Goal: Task Accomplishment & Management: Use online tool/utility

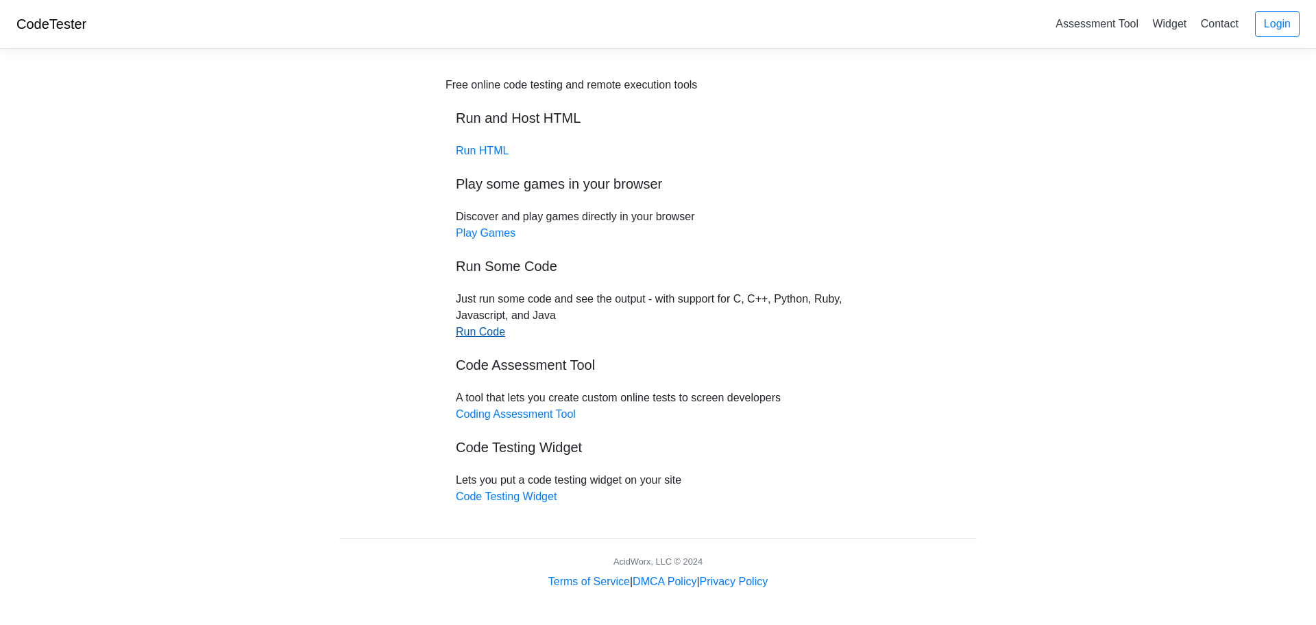
click at [487, 333] on link "Run Code" at bounding box center [480, 332] width 49 height 12
click at [509, 227] on link "Play Games" at bounding box center [486, 233] width 60 height 12
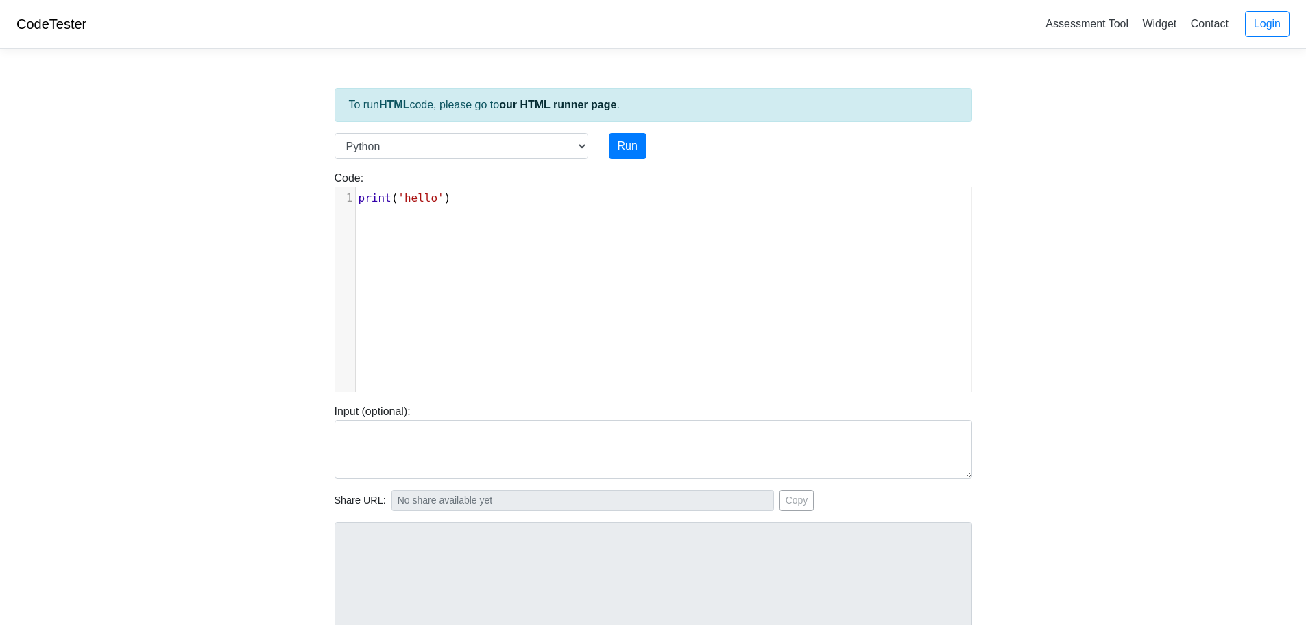
scroll to position [5, 0]
click at [508, 215] on div "xxxxxxxxxx 1 print ( 'hello' )" at bounding box center [663, 299] width 657 height 225
type textarea "'hello')"
type textarea "print('hello')"
drag, startPoint x: 476, startPoint y: 206, endPoint x: 350, endPoint y: 202, distance: 125.5
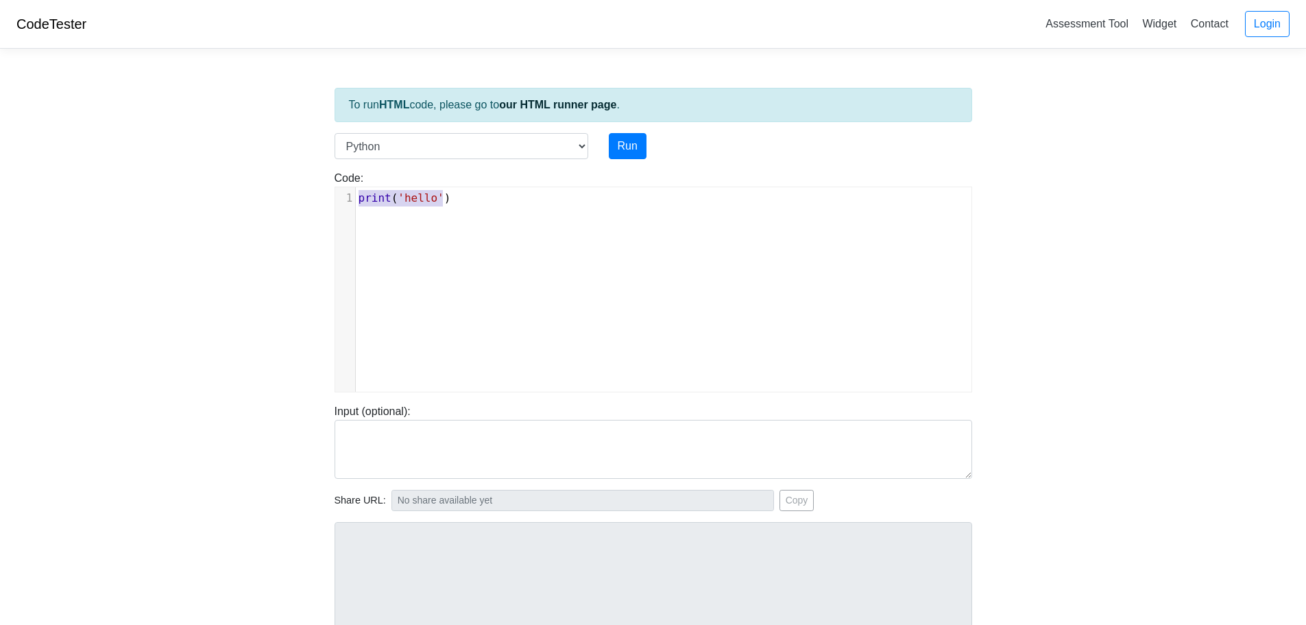
click at [356, 202] on div "1 print ( 'hello' )" at bounding box center [669, 198] width 626 height 16
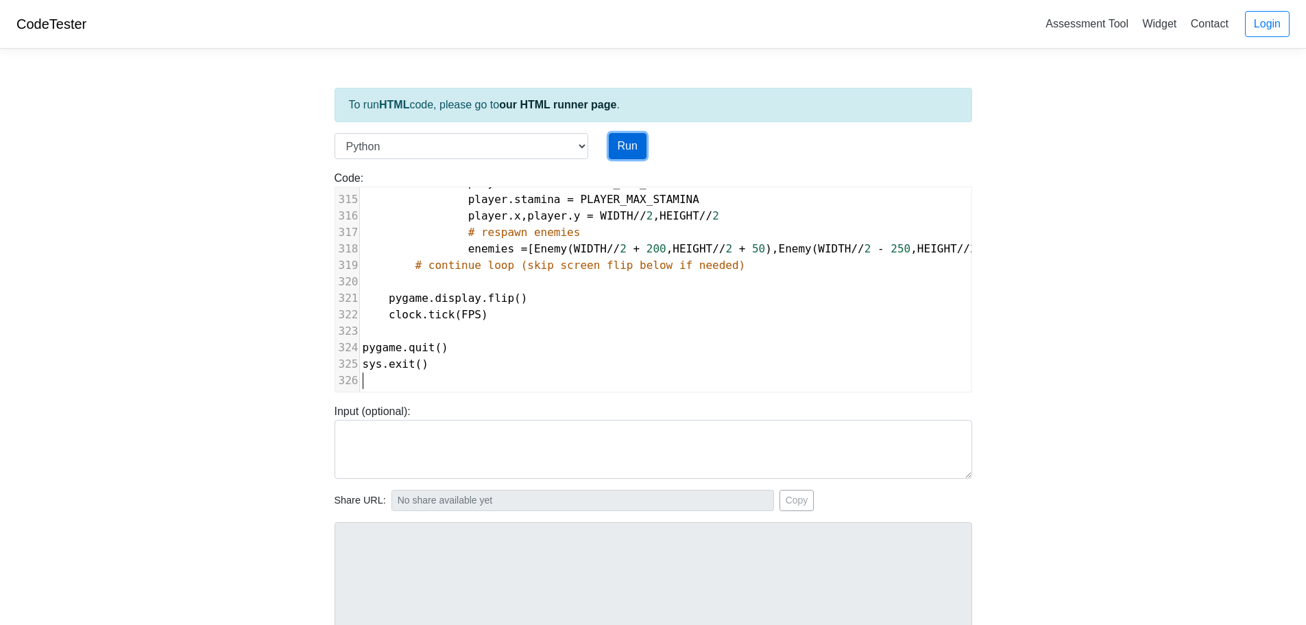
click at [627, 146] on button "Run" at bounding box center [628, 146] width 38 height 26
type input "[URL][DOMAIN_NAME]"
type textarea "Submission status: Runtime Error (NZEC) Stderr: Traceback (most recent call las…"
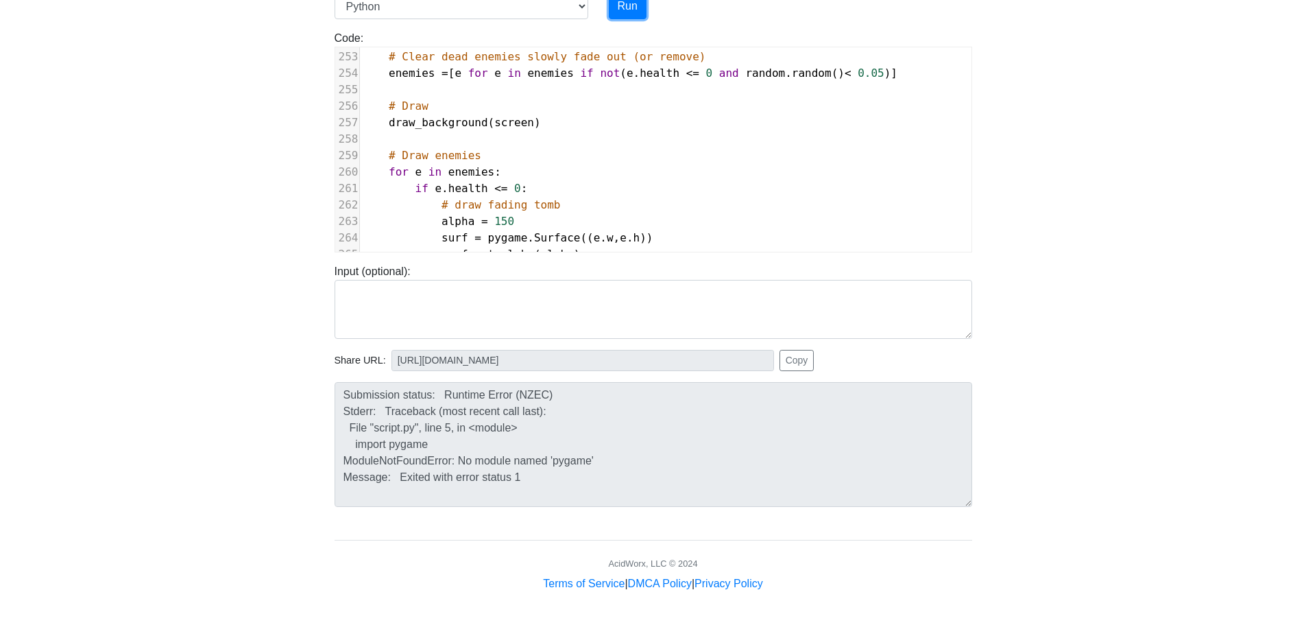
scroll to position [0, 0]
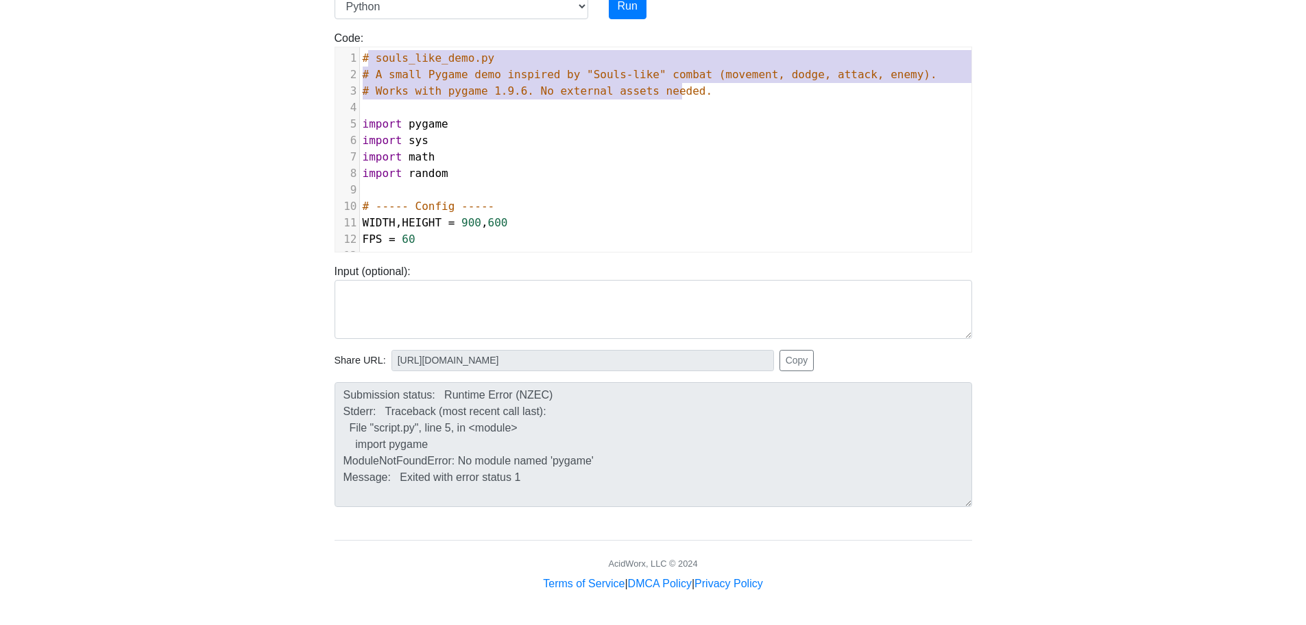
type textarea "# souls_like_demo.py # A small Pygame demo inspired by "Souls-like" combat (mov…"
drag, startPoint x: 691, startPoint y: 95, endPoint x: 363, endPoint y: 56, distance: 330.0
click at [363, 56] on div "1 # souls_like_demo.py 2 # A small Pygame demo inspired by "Souls-like" combat …" at bounding box center [736, 255] width 753 height 411
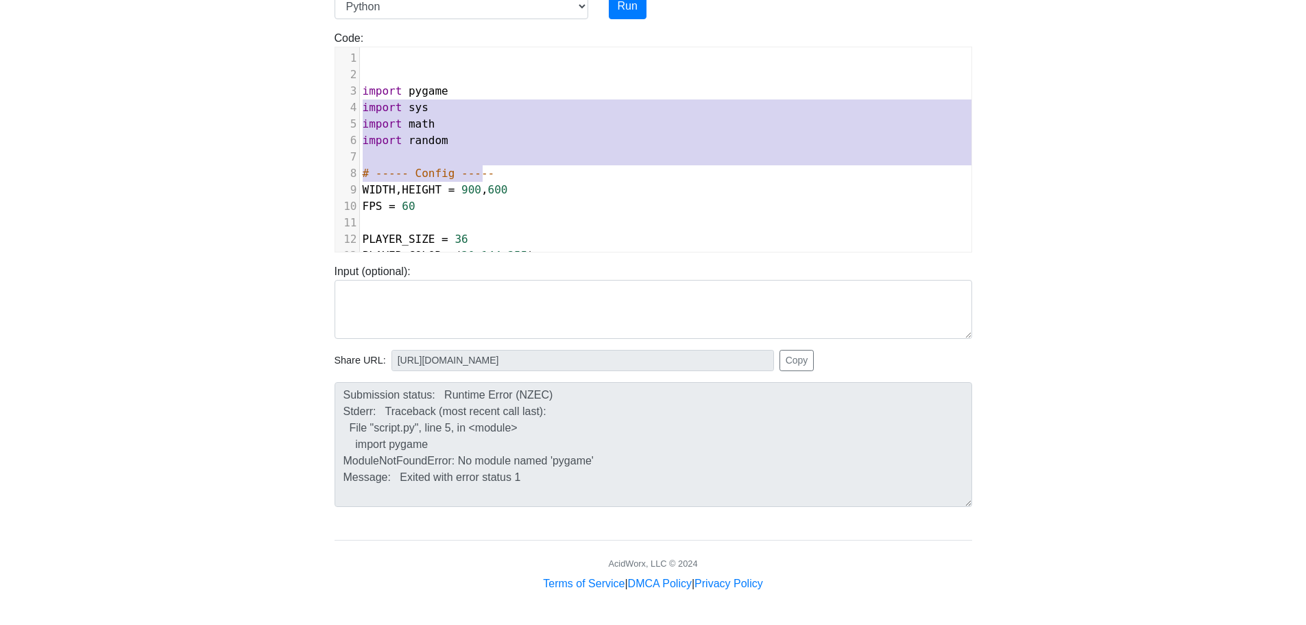
type textarea "import pygame import sys import math import random # ----- Config -----"
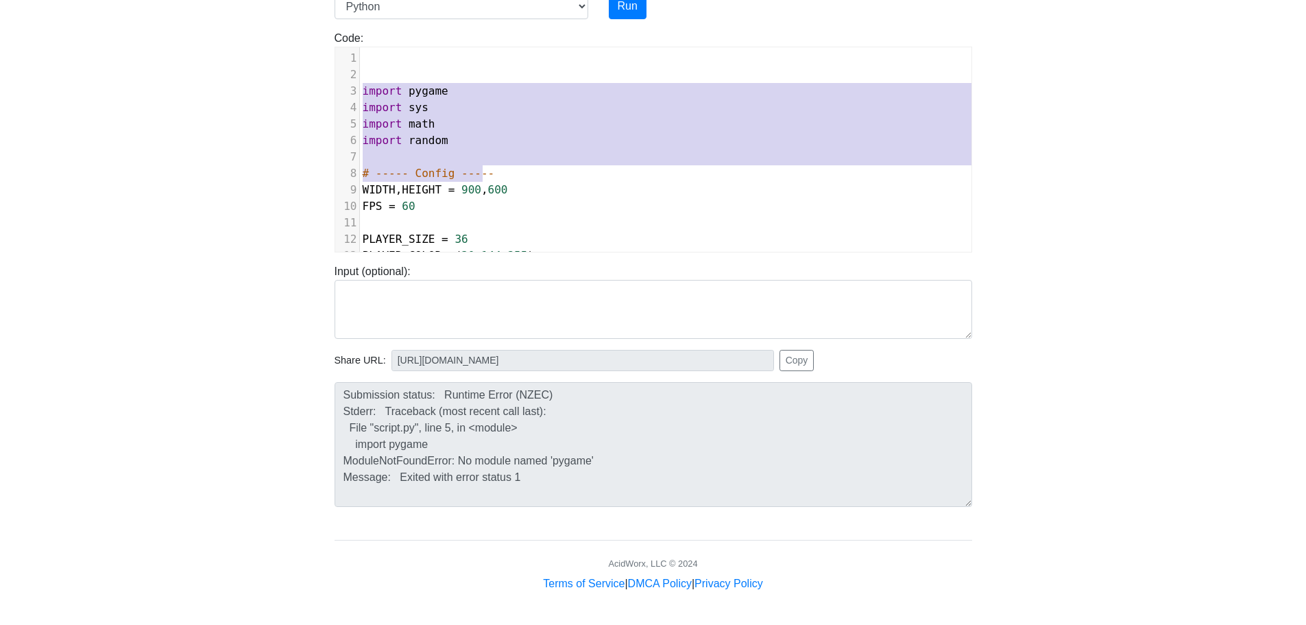
drag, startPoint x: 496, startPoint y: 172, endPoint x: 354, endPoint y: 95, distance: 161.7
click at [360, 95] on div "1 ​ 2 ​ 3 import pygame 4 import sys 5 import math 6 import random 7 ​ 8 # ----…" at bounding box center [736, 239] width 753 height 378
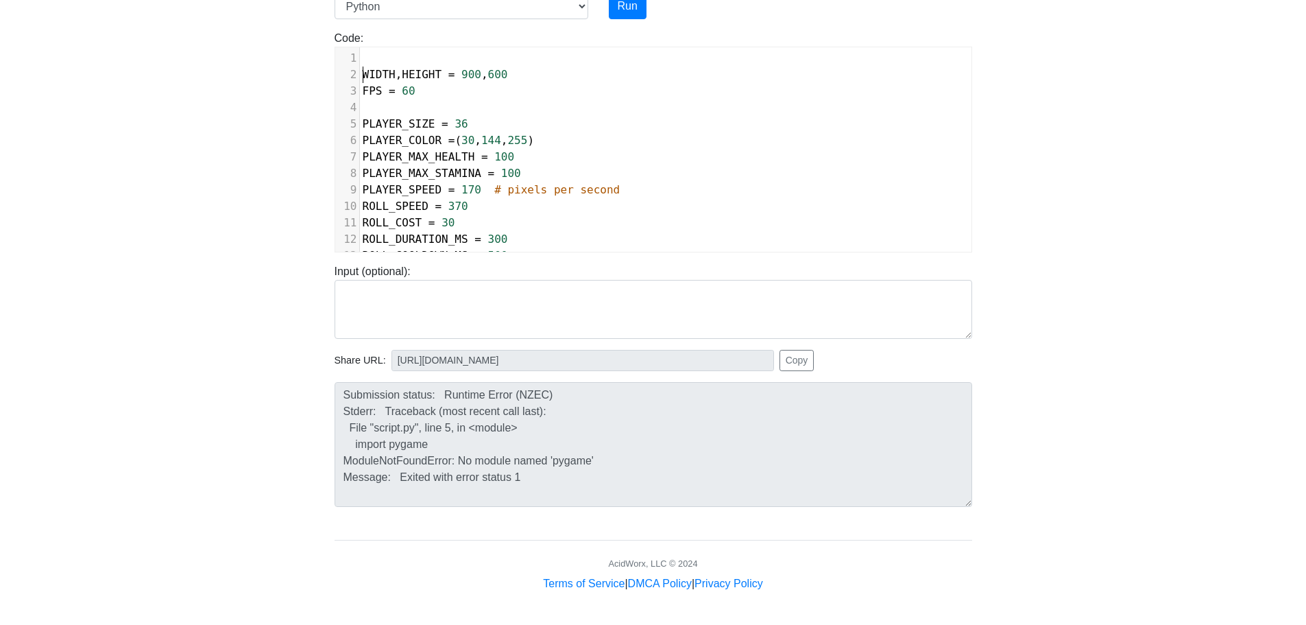
click at [361, 75] on pre "WIDTH , HEIGHT = 900 , 600" at bounding box center [736, 75] width 753 height 16
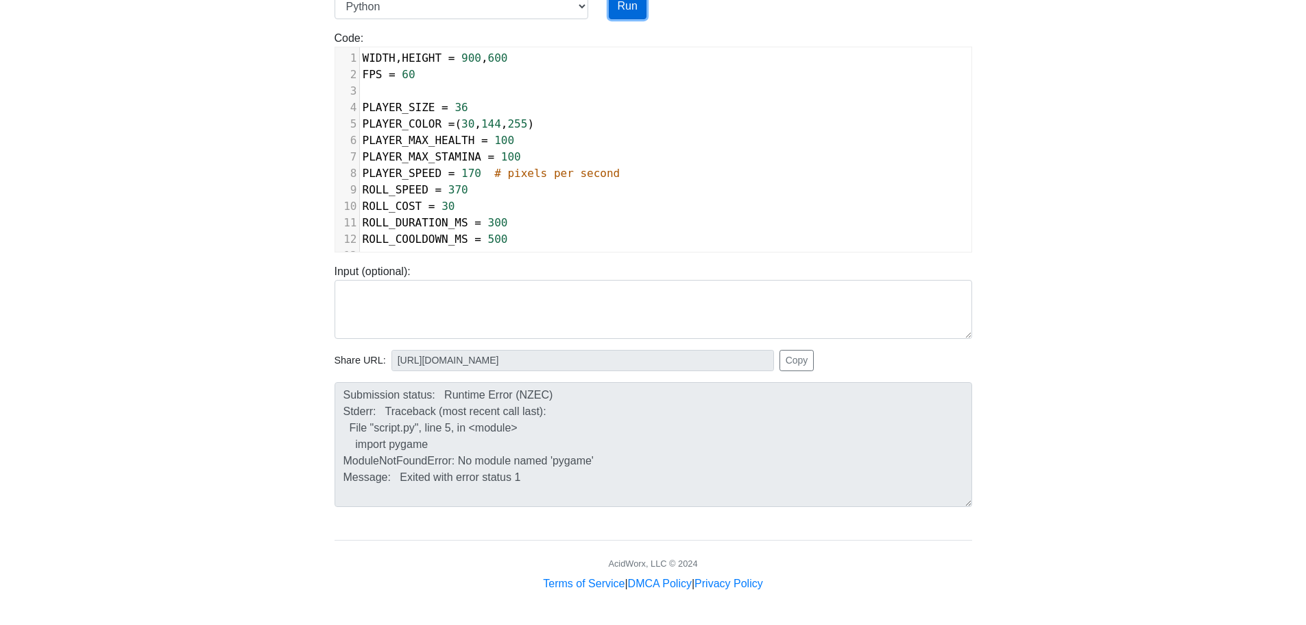
click at [631, 6] on button "Run" at bounding box center [628, 6] width 38 height 26
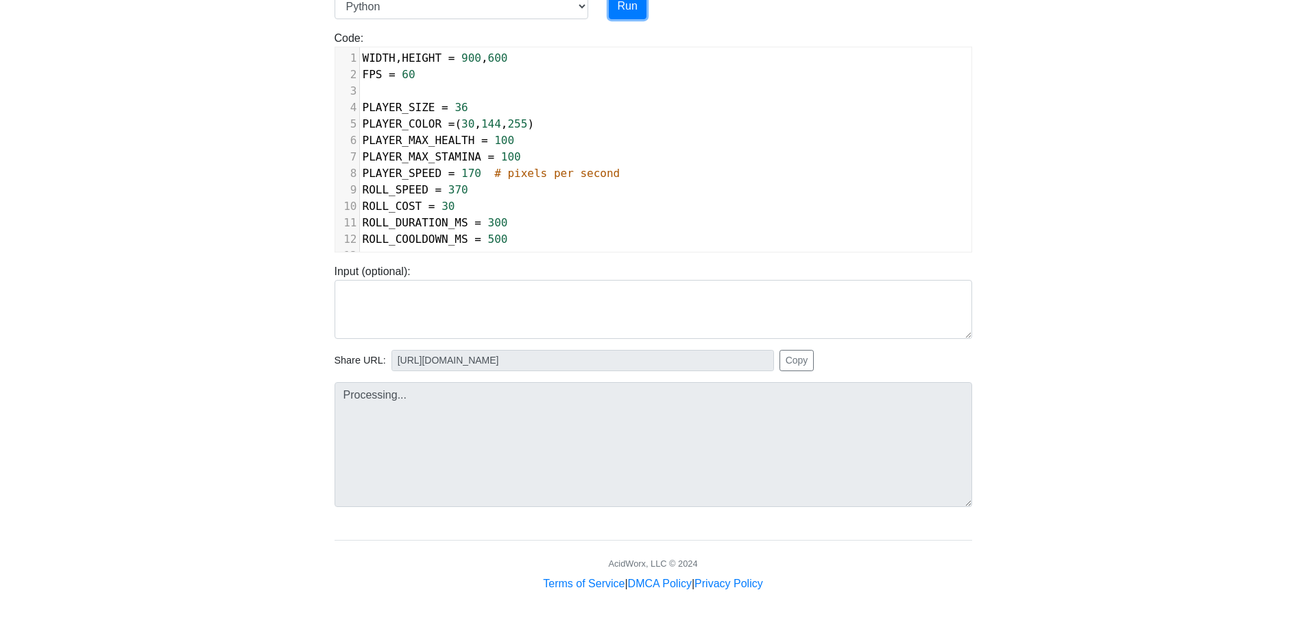
type input "[URL][DOMAIN_NAME]"
type textarea "Submission status: Runtime Error (NZEC) Stderr: Traceback (most recent call las…"
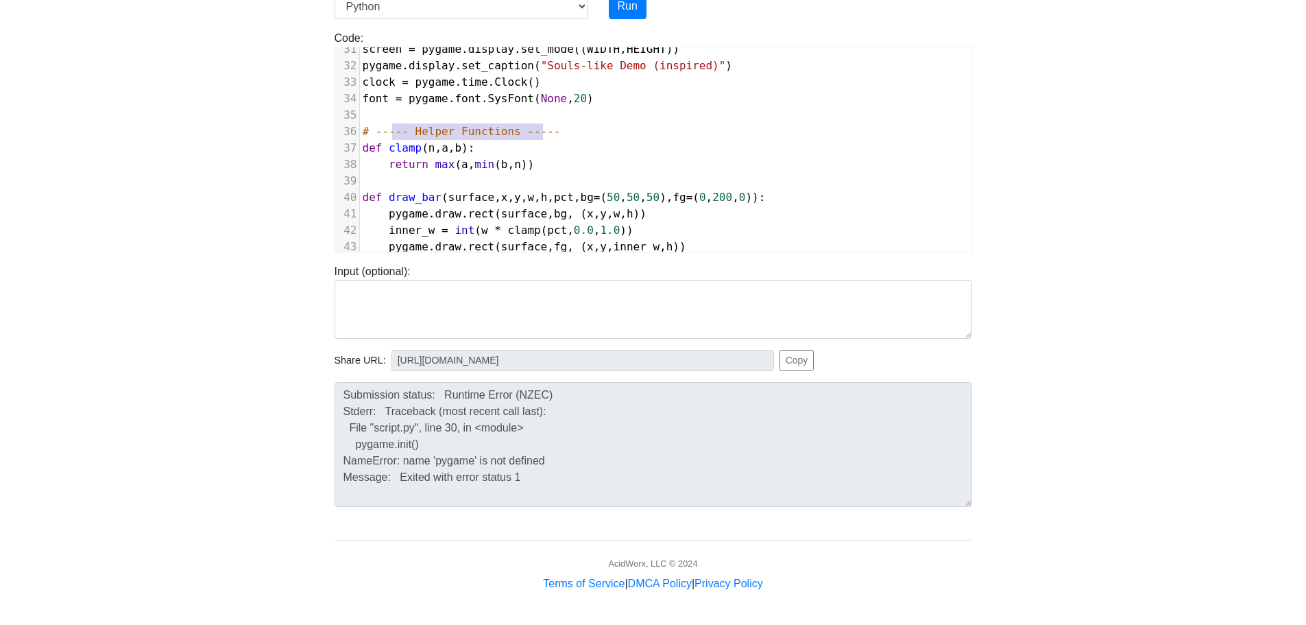
type textarea "# ----- Helper Functions -----"
drag, startPoint x: 570, startPoint y: 134, endPoint x: 363, endPoint y: 134, distance: 207.7
click at [363, 134] on pre "# ----- Helper Functions -----" at bounding box center [736, 131] width 753 height 16
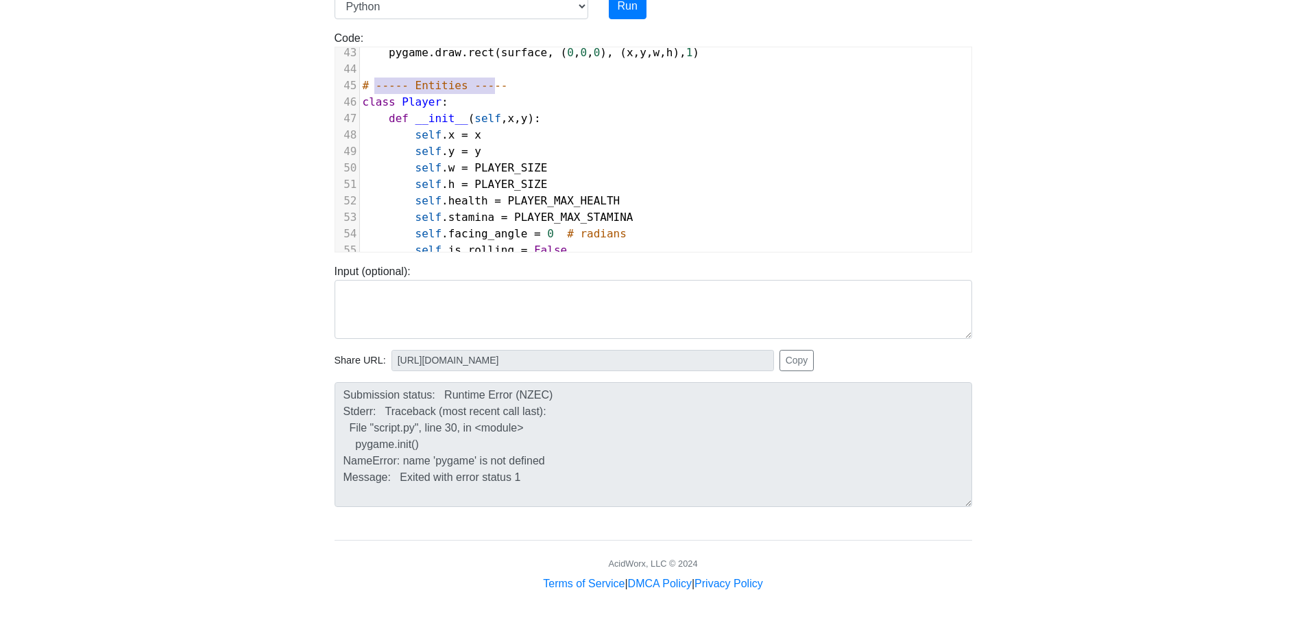
type textarea "# ----- Entities -----"
drag, startPoint x: 508, startPoint y: 86, endPoint x: 351, endPoint y: 84, distance: 157.0
click at [360, 84] on div "45 # ----- Entities -----" at bounding box center [736, 85] width 753 height 16
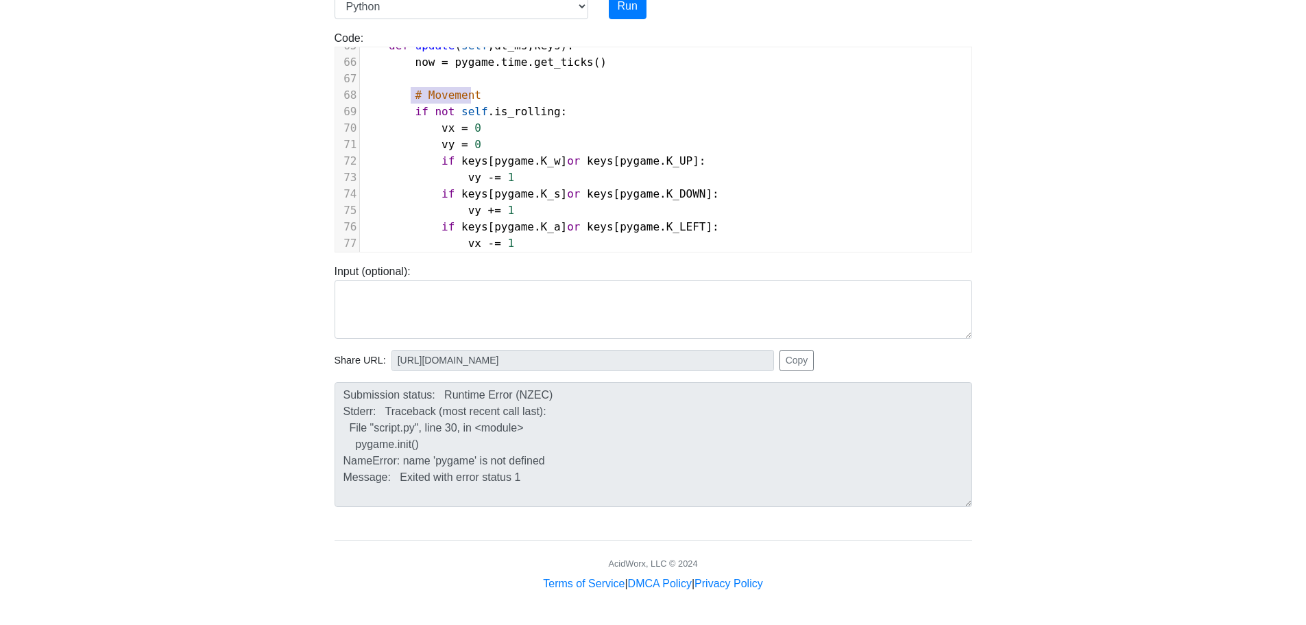
type textarea "# Movement"
drag, startPoint x: 483, startPoint y: 99, endPoint x: 398, endPoint y: 93, distance: 85.9
click at [398, 93] on pre "# Movement" at bounding box center [736, 95] width 753 height 16
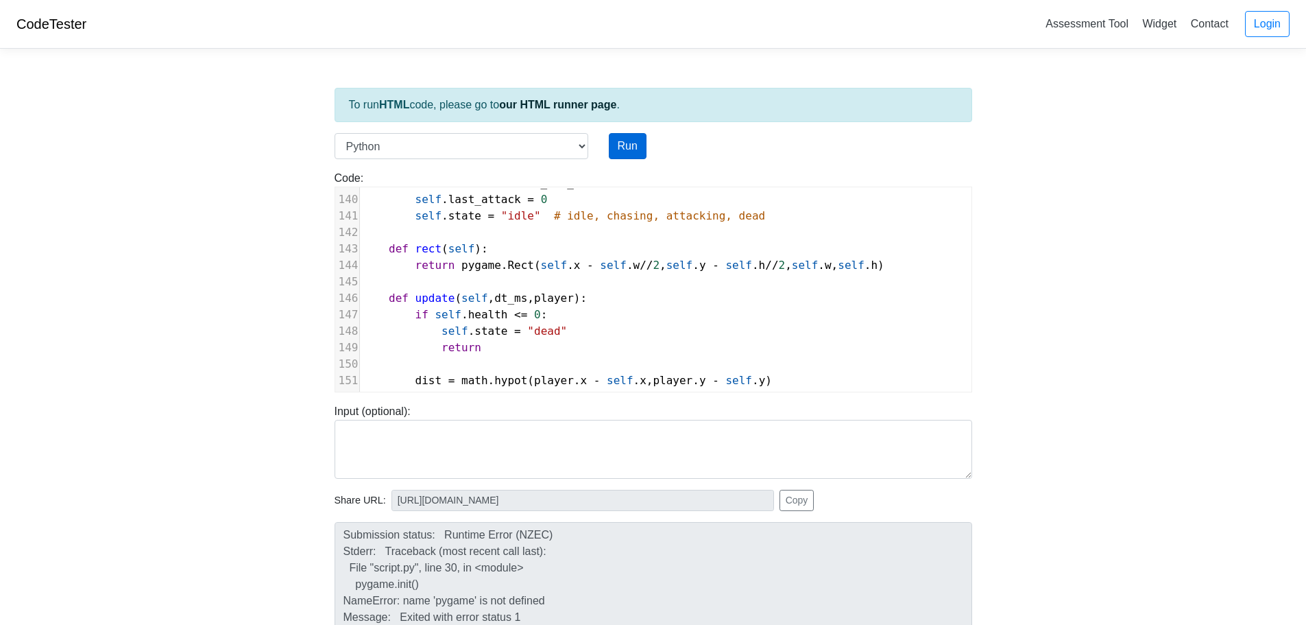
click at [620, 156] on button "Run" at bounding box center [628, 146] width 38 height 26
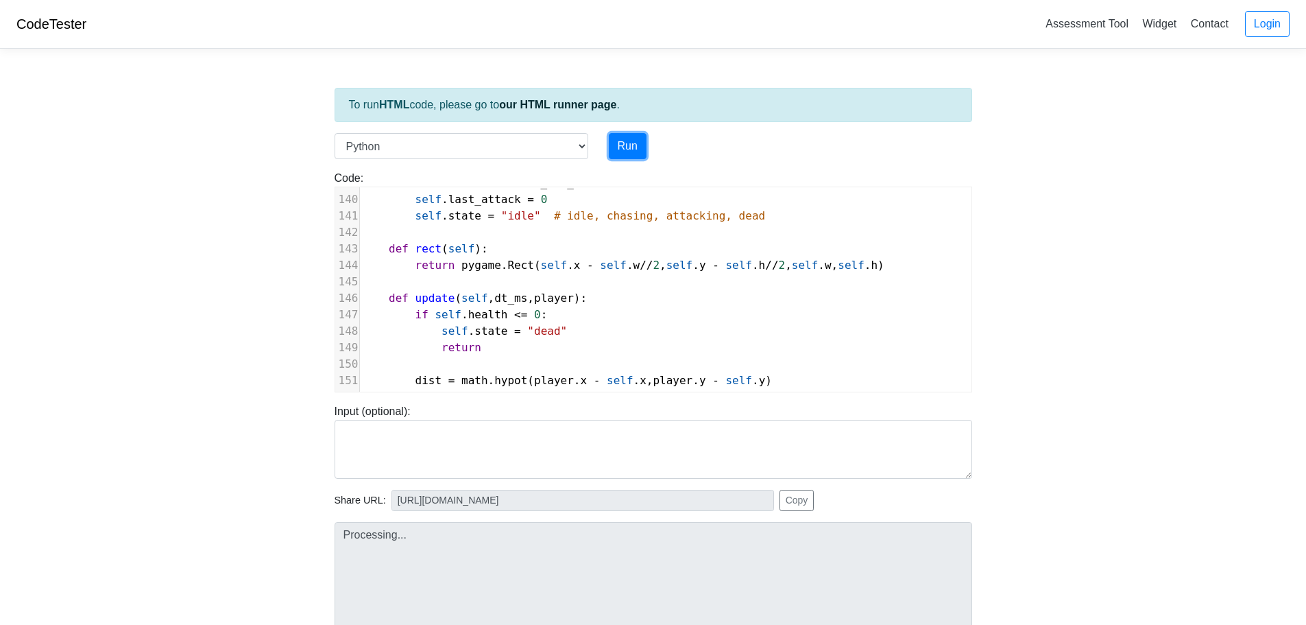
type input "[URL][DOMAIN_NAME]"
type textarea "Submission status: Runtime Error (NZEC) Stderr: Traceback (most recent call las…"
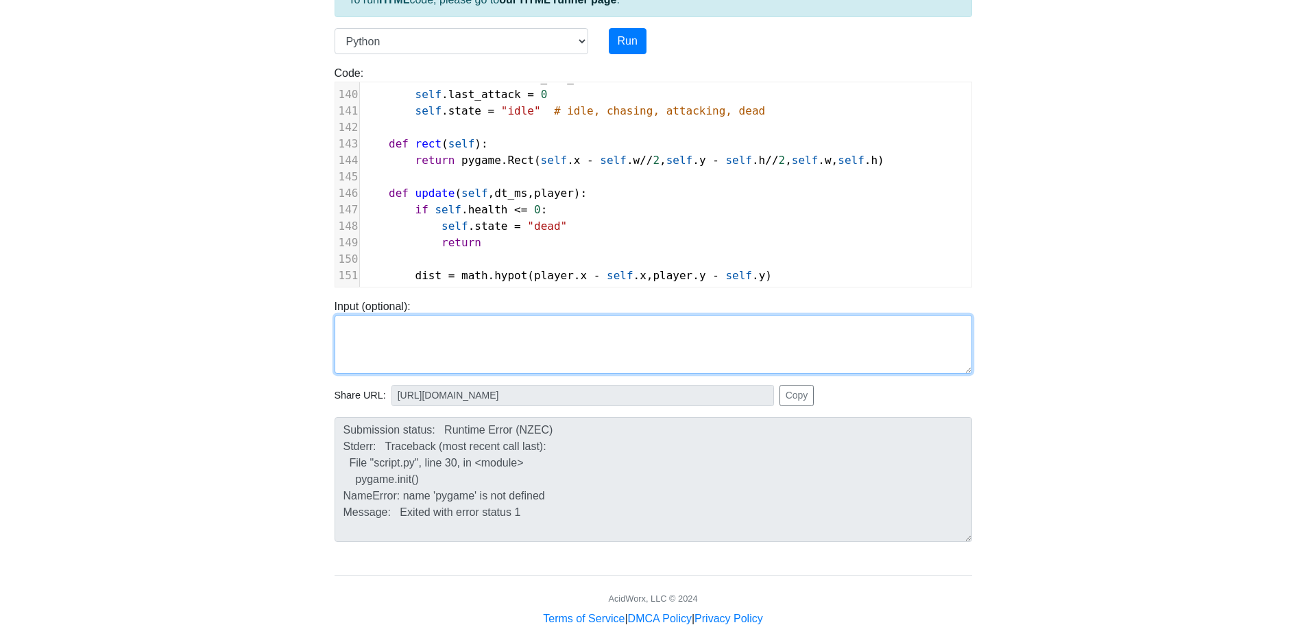
click at [618, 353] on textarea at bounding box center [654, 344] width 638 height 59
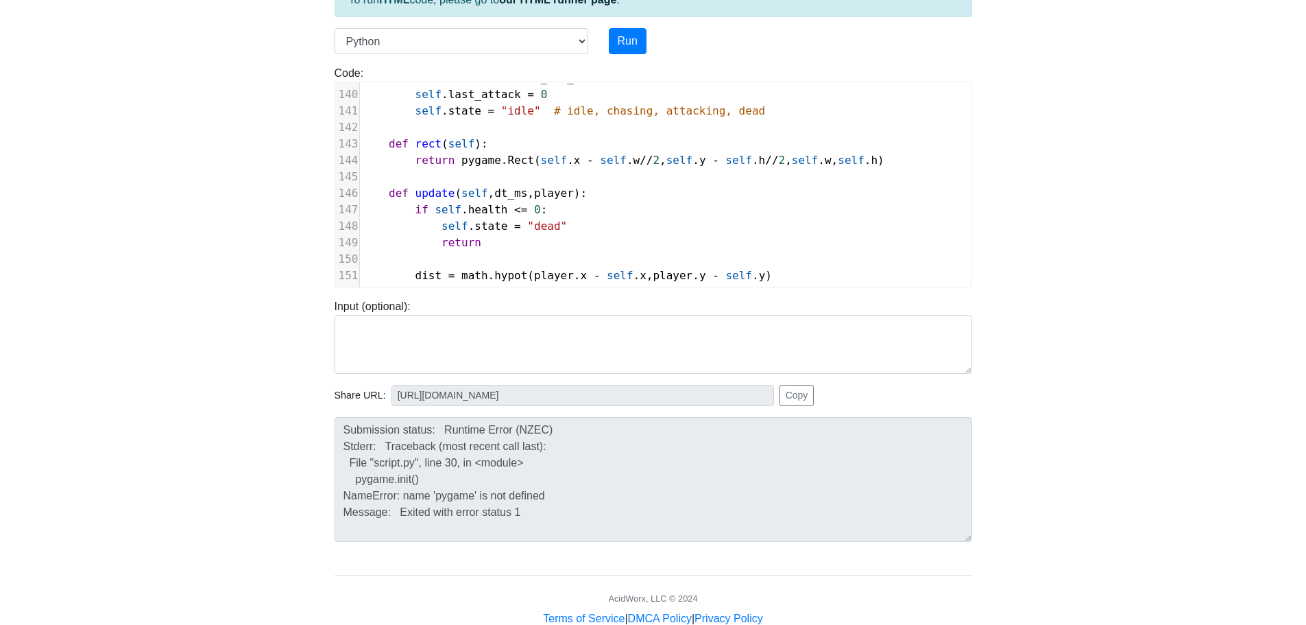
click at [1027, 258] on body "CodeTester Assessment Tool Widget Contact Login To run HTML code, please go to …" at bounding box center [653, 261] width 1306 height 732
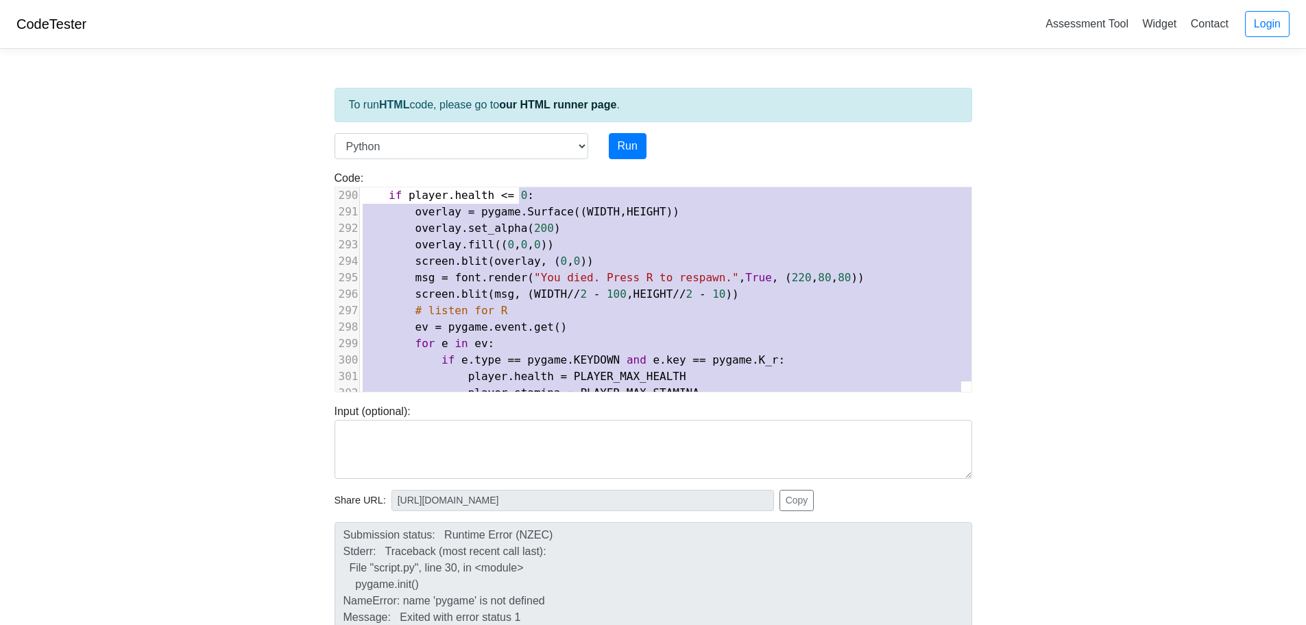
scroll to position [4742, 0]
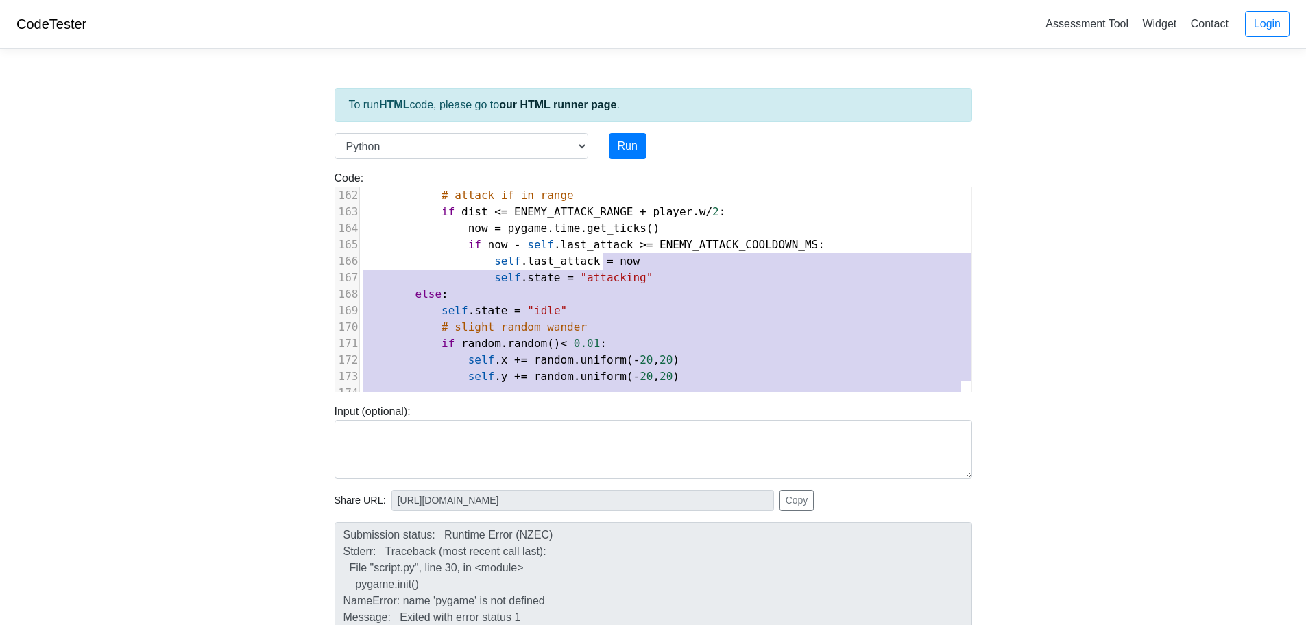
type textarea "if [DOMAIN_NAME] <= 0: self.state = "dead" return dist = math.hypot(player.x - …"
drag, startPoint x: 836, startPoint y: 355, endPoint x: 599, endPoint y: 126, distance: 329.7
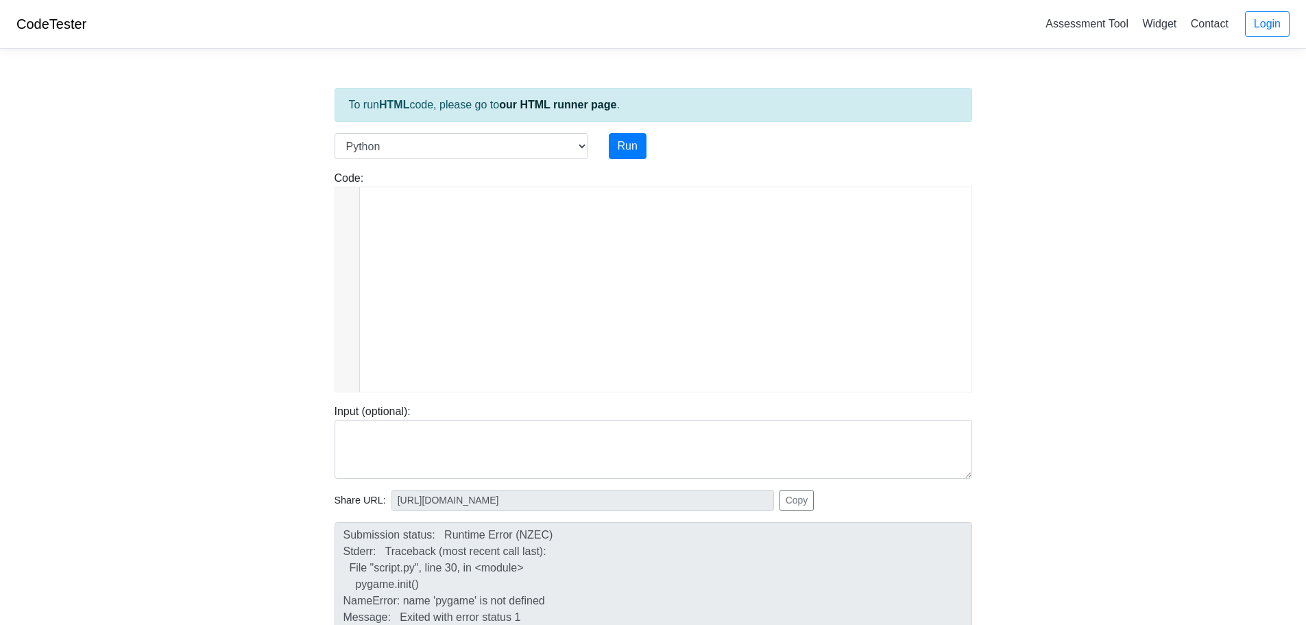
type textarea "WIDTH, HEIGHT = 900, 600 FPS = 60 PLAYER_SIZE = 36 PLAYER_COLOR = (30, 144, 255…"
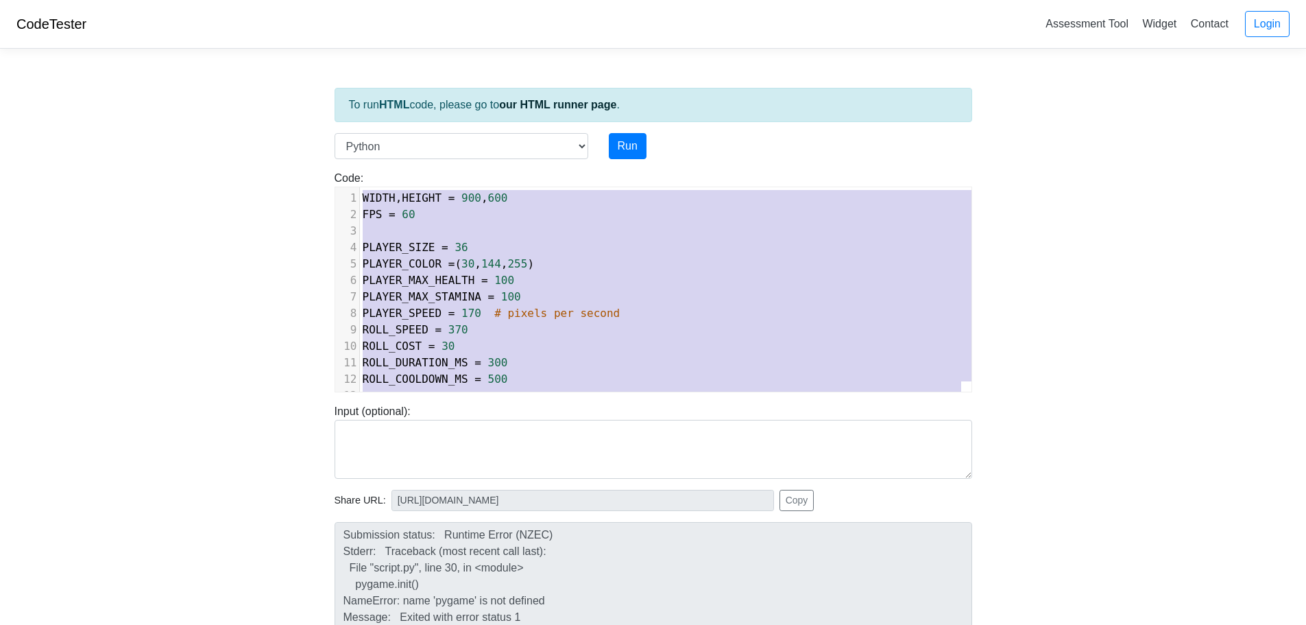
drag, startPoint x: 579, startPoint y: 354, endPoint x: 516, endPoint y: 47, distance: 313.6
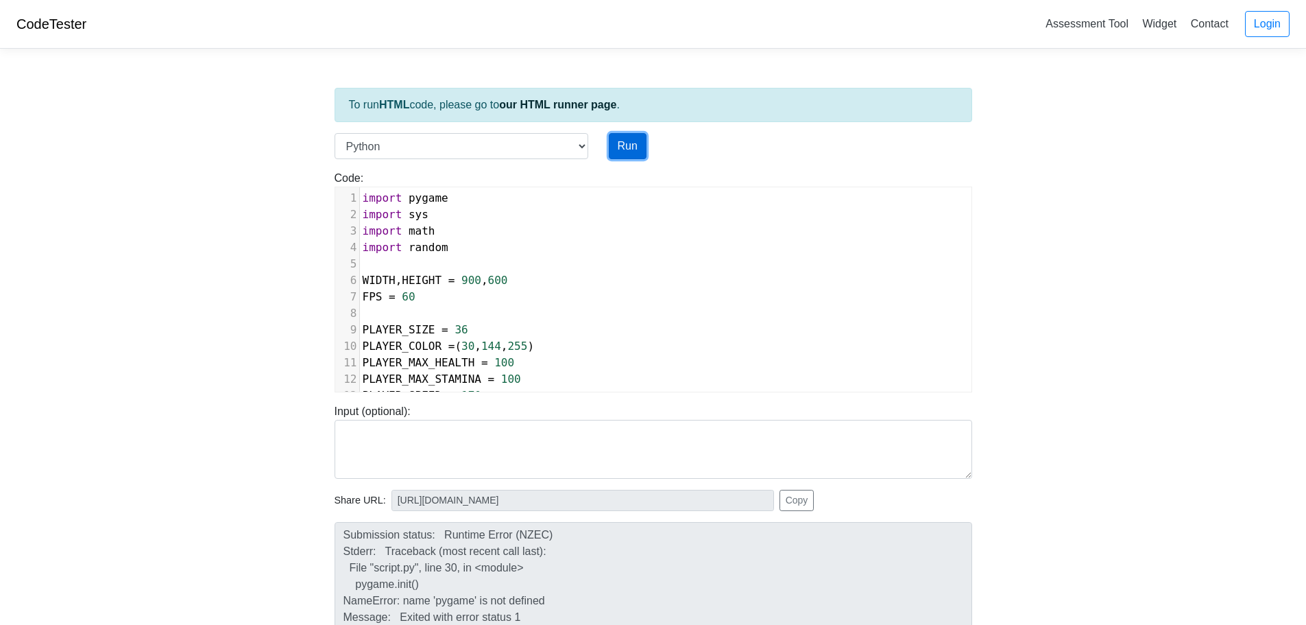
click at [639, 156] on button "Run" at bounding box center [628, 146] width 38 height 26
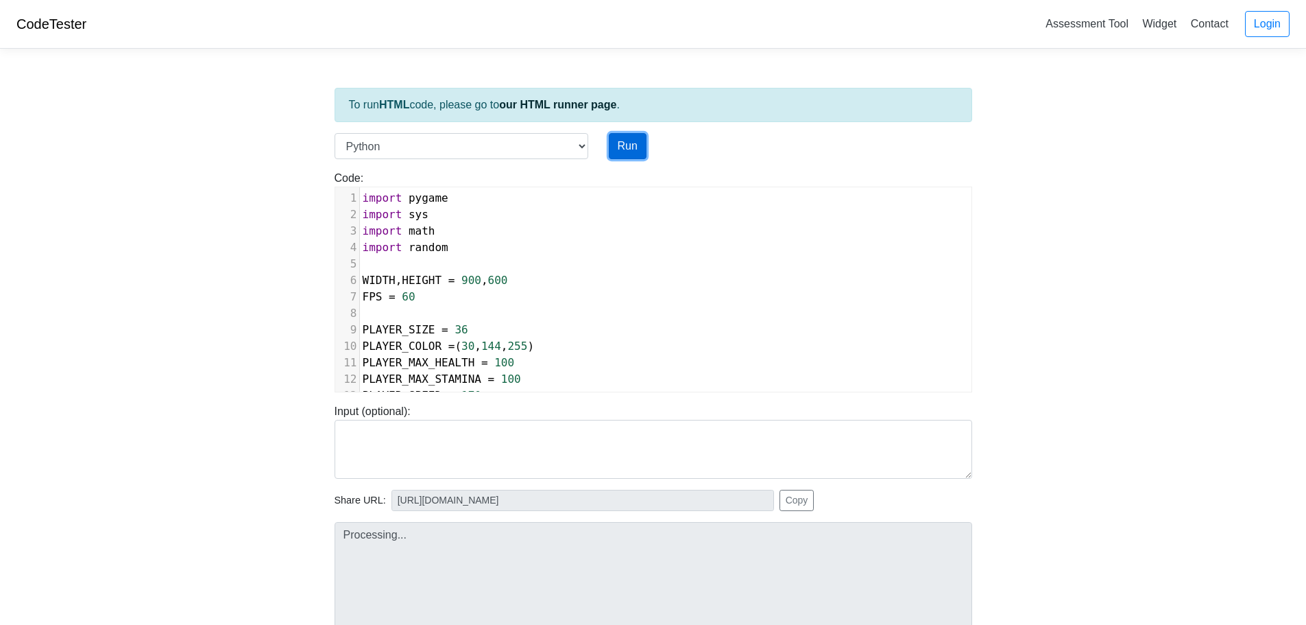
type input "[URL][DOMAIN_NAME]"
type textarea "Submission status: Runtime Error (NZEC) Stderr: Traceback (most recent call las…"
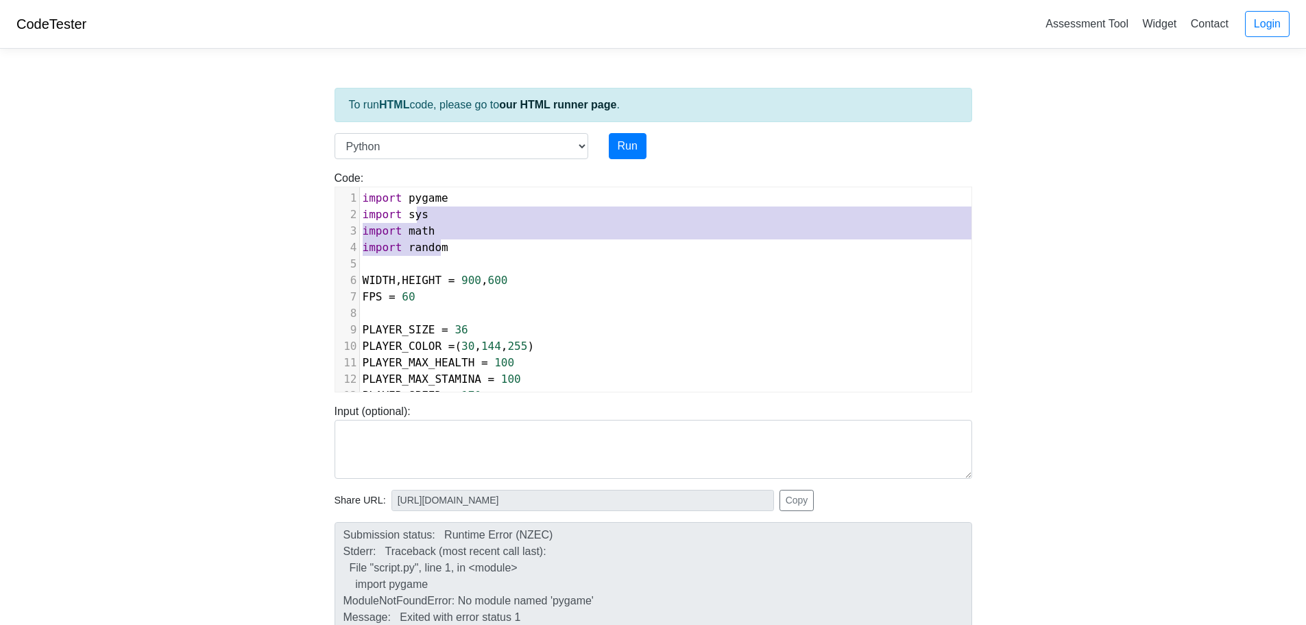
type textarea "import pygame import sys import math import random"
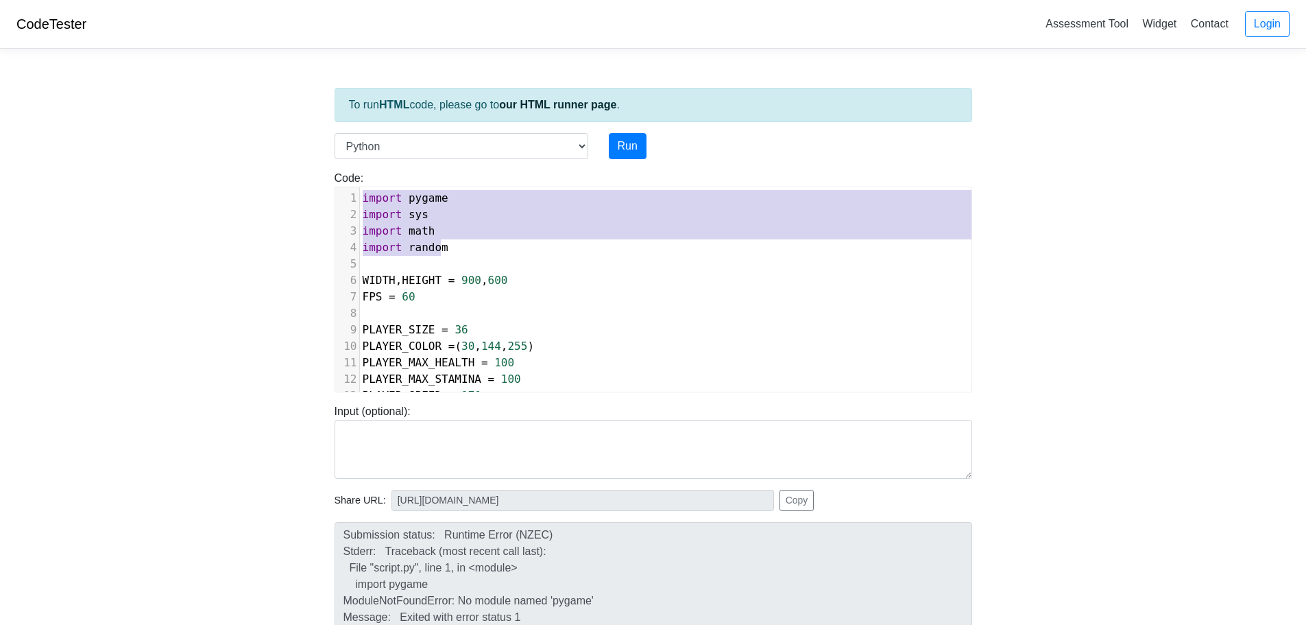
drag, startPoint x: 446, startPoint y: 252, endPoint x: 347, endPoint y: 173, distance: 127.3
click at [347, 173] on div "Code: print('hello') import pygame import sys import math import random ​ x 326…" at bounding box center [653, 281] width 658 height 222
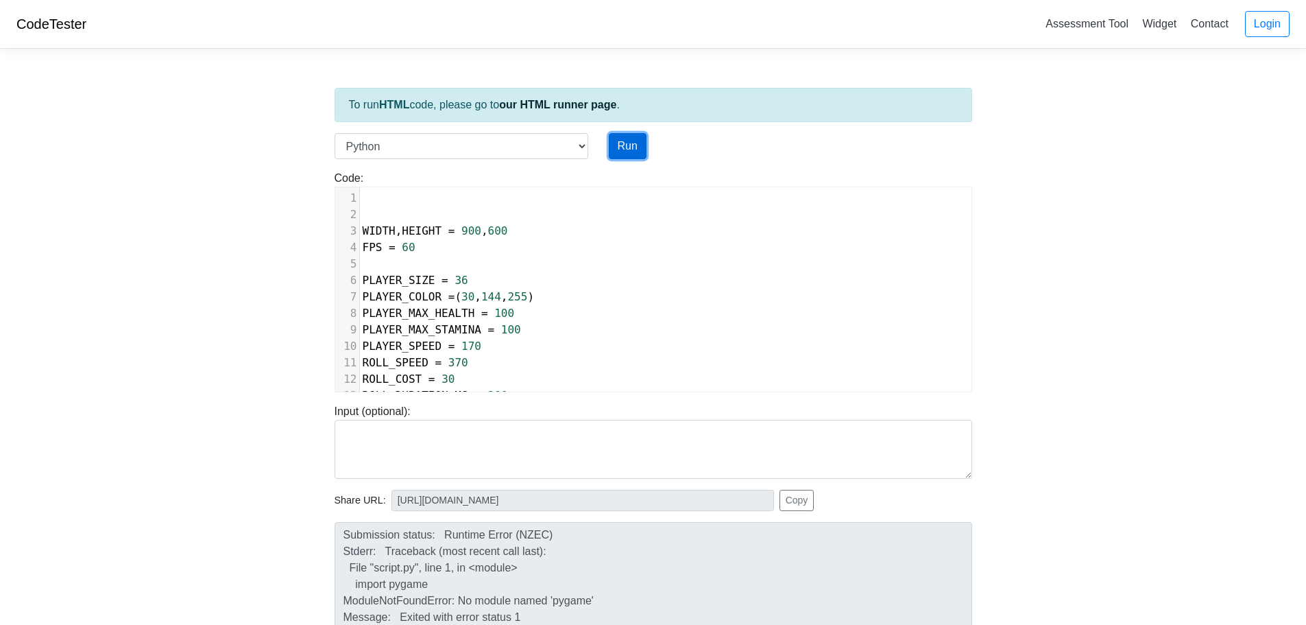
click at [622, 149] on button "Run" at bounding box center [628, 146] width 38 height 26
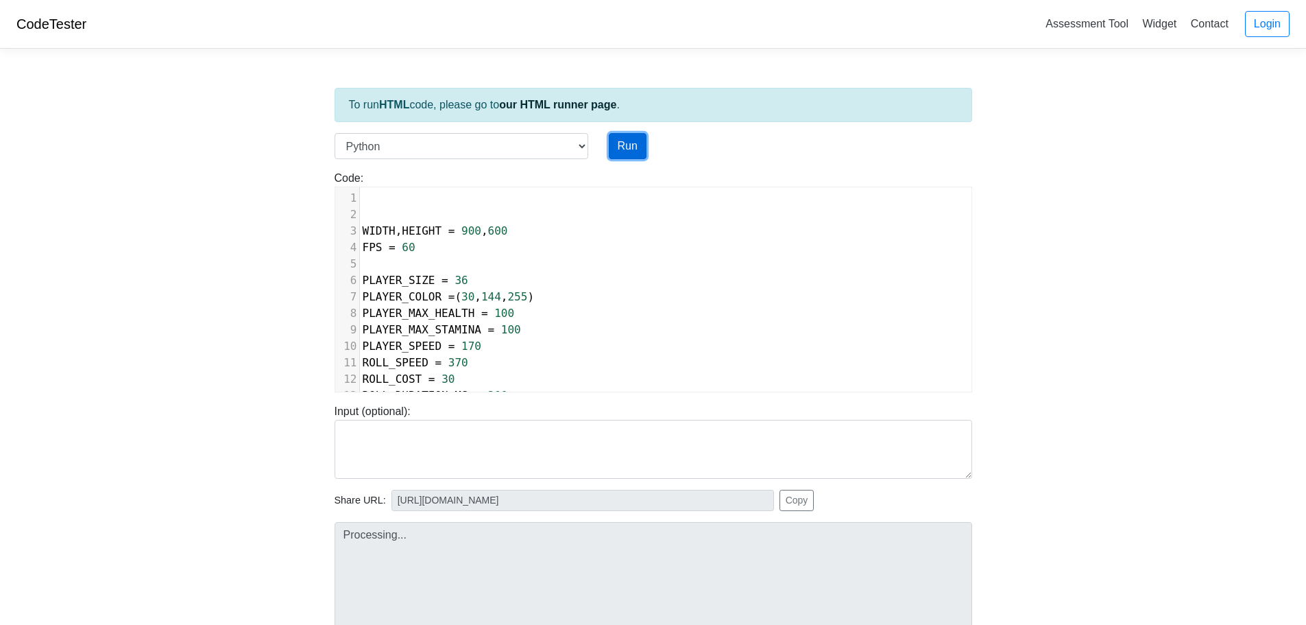
type input "[URL][DOMAIN_NAME]"
type textarea "Submission status: Runtime Error (NZEC) Stderr: Traceback (most recent call las…"
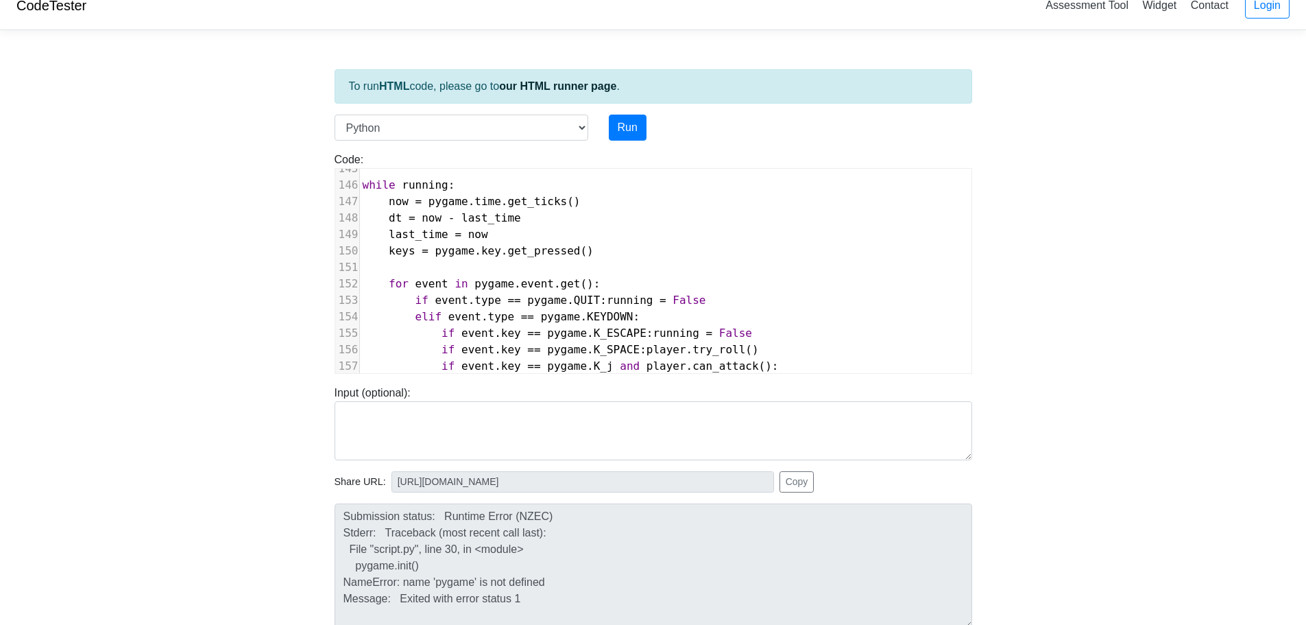
click at [353, 143] on div "Code: print('hello') ​ x 326 2 188 ​ 145 ​ 146 while running : 147 now = pygame…" at bounding box center [653, 257] width 658 height 233
click at [383, 125] on select "C C++ Go Java Javascript Python Ruby" at bounding box center [462, 127] width 254 height 26
